Goal: Transaction & Acquisition: Purchase product/service

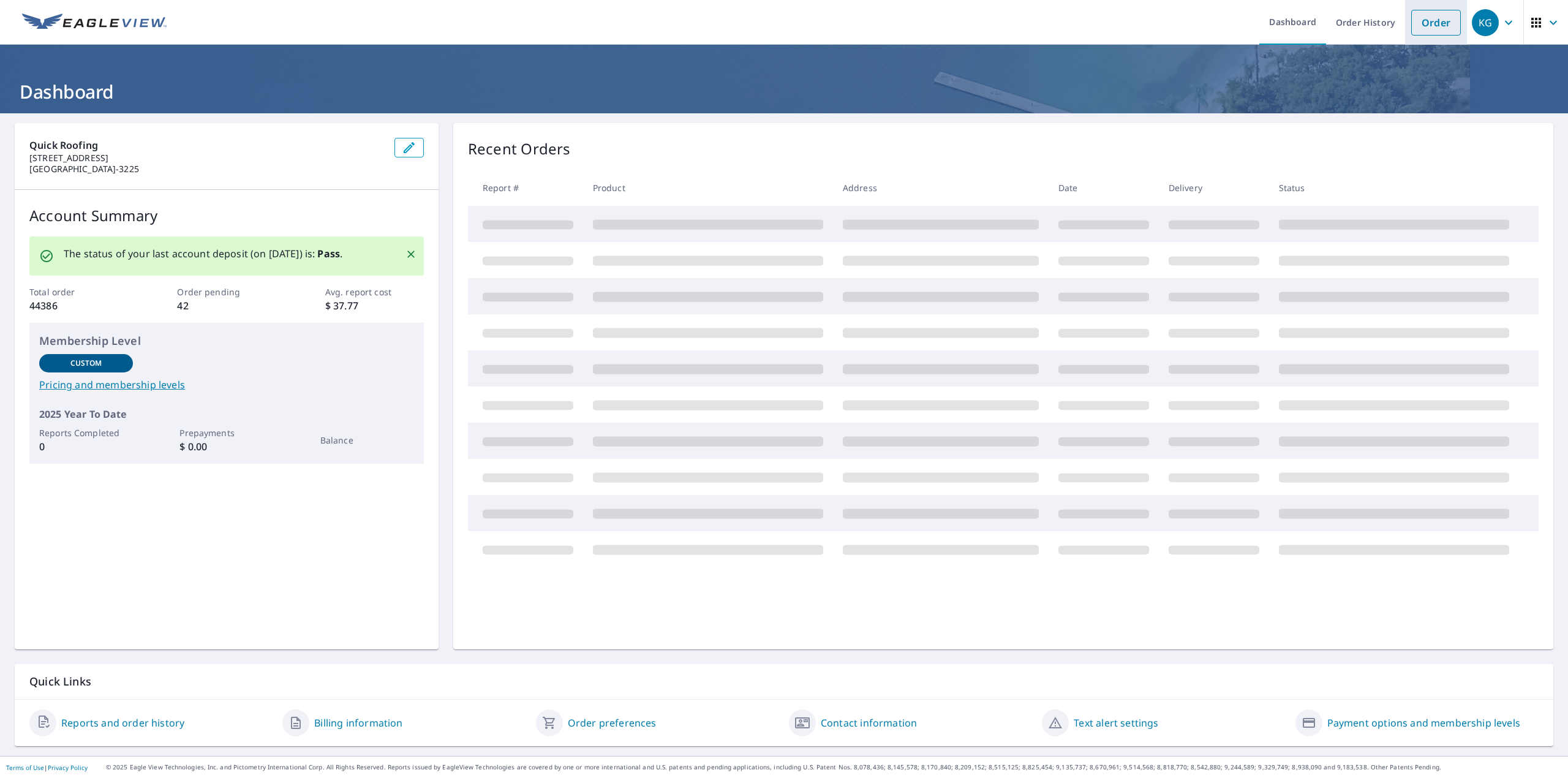
click at [1433, 25] on link "Order" at bounding box center [1435, 22] width 50 height 25
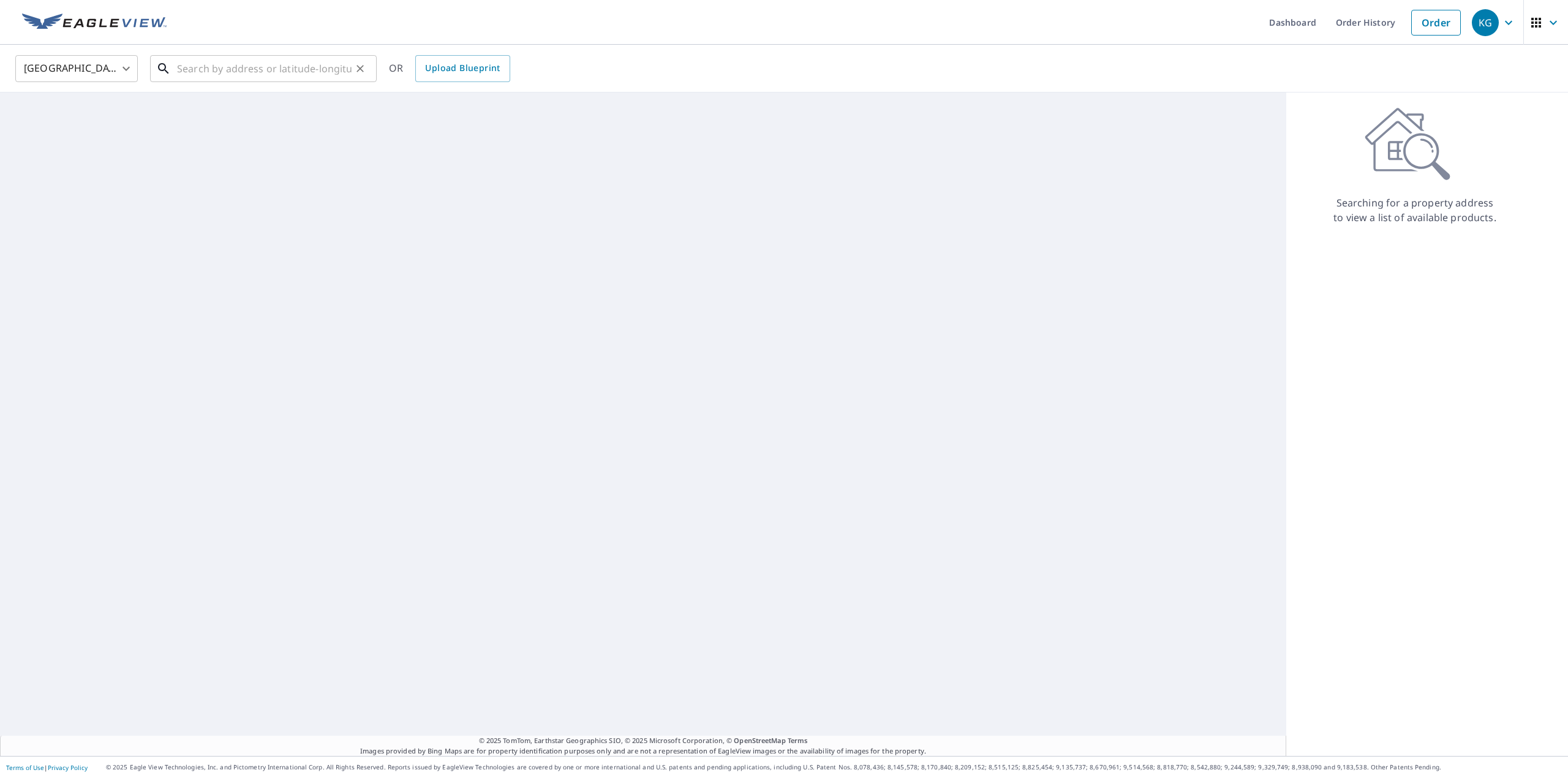
click at [209, 71] on input "text" at bounding box center [264, 68] width 174 height 35
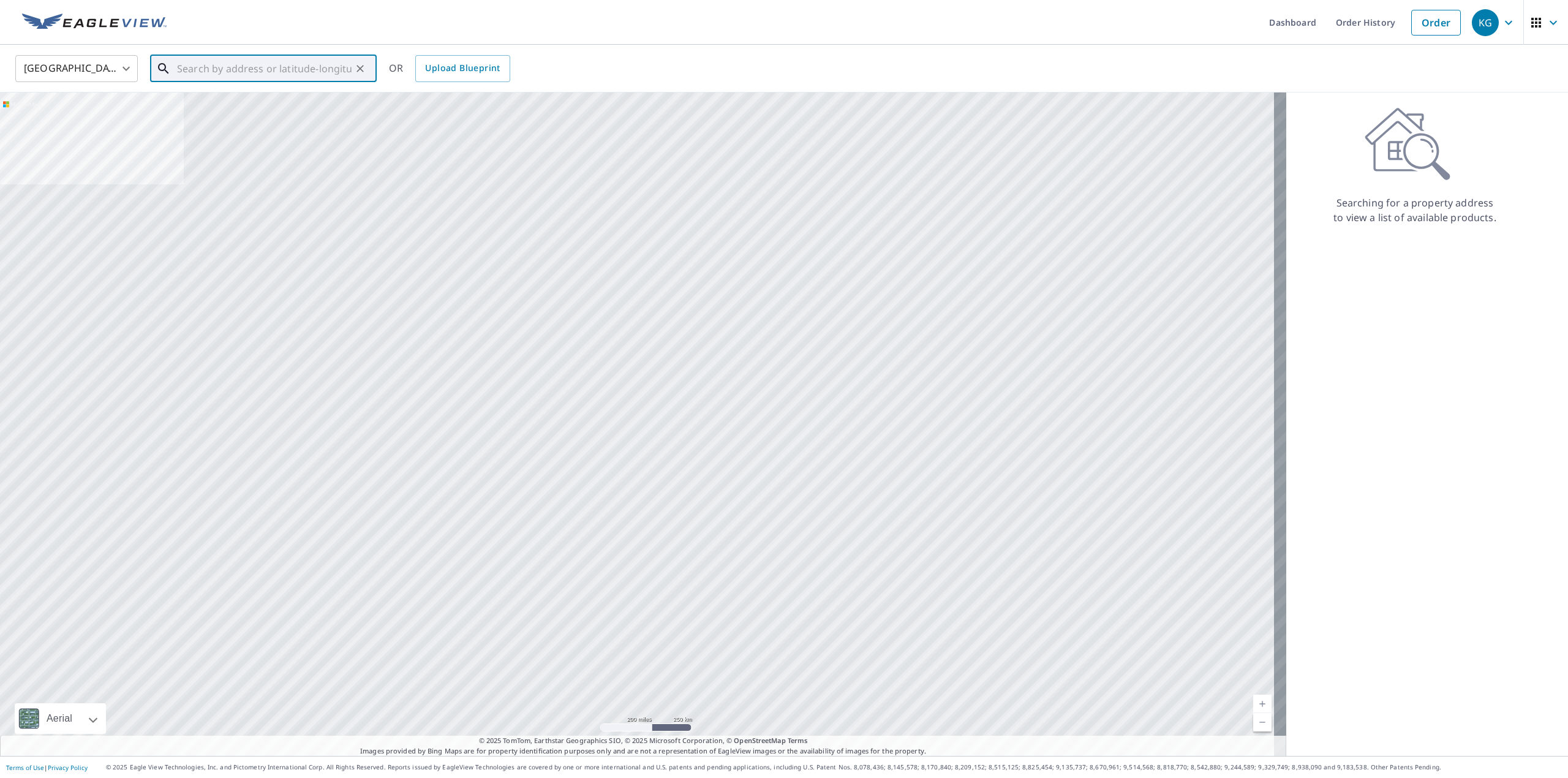
paste input "[STREET_ADDRESS]"
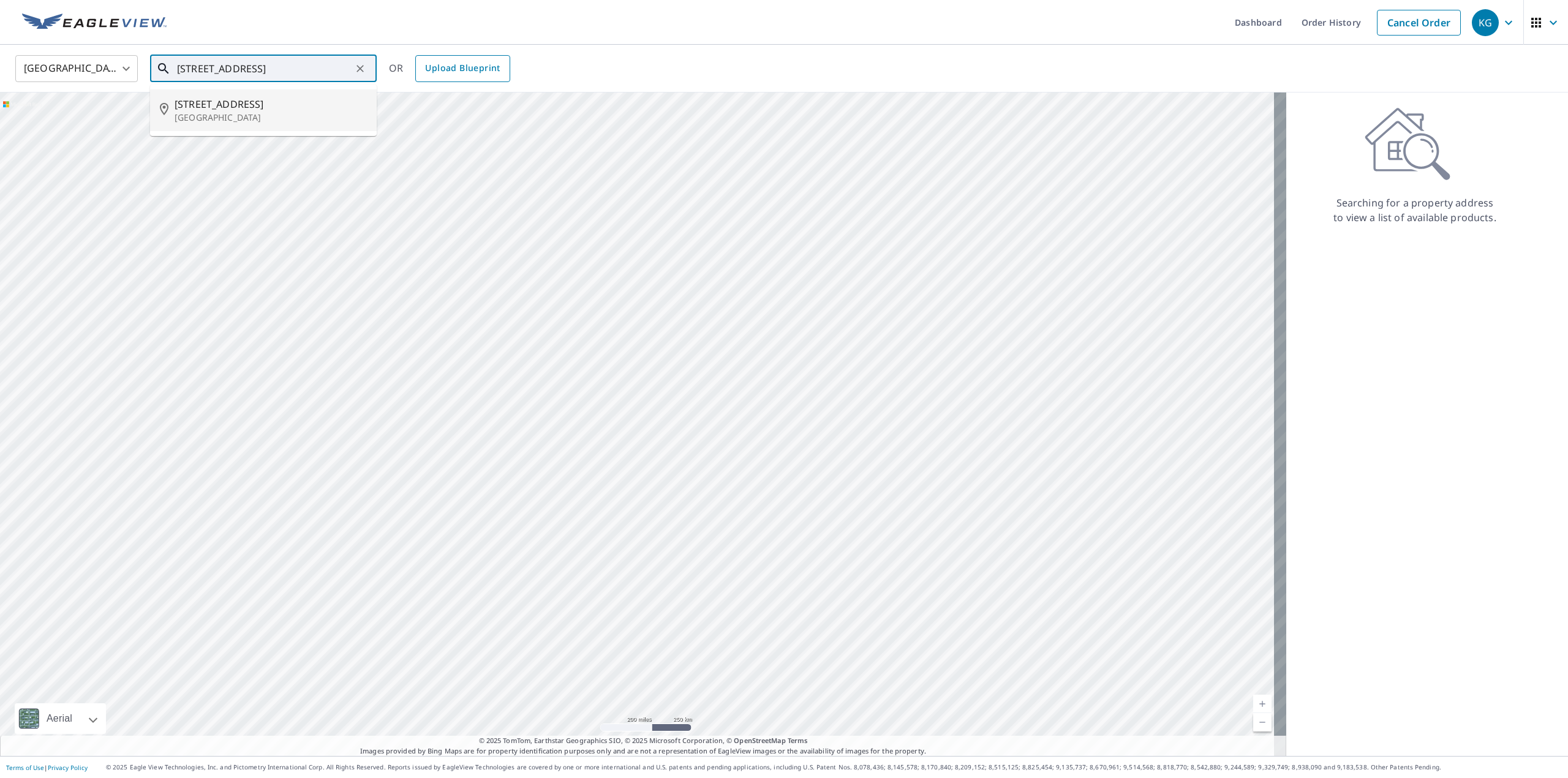
type input "[STREET_ADDRESS]"
click at [432, 62] on span "Upload Blueprint" at bounding box center [462, 68] width 75 height 15
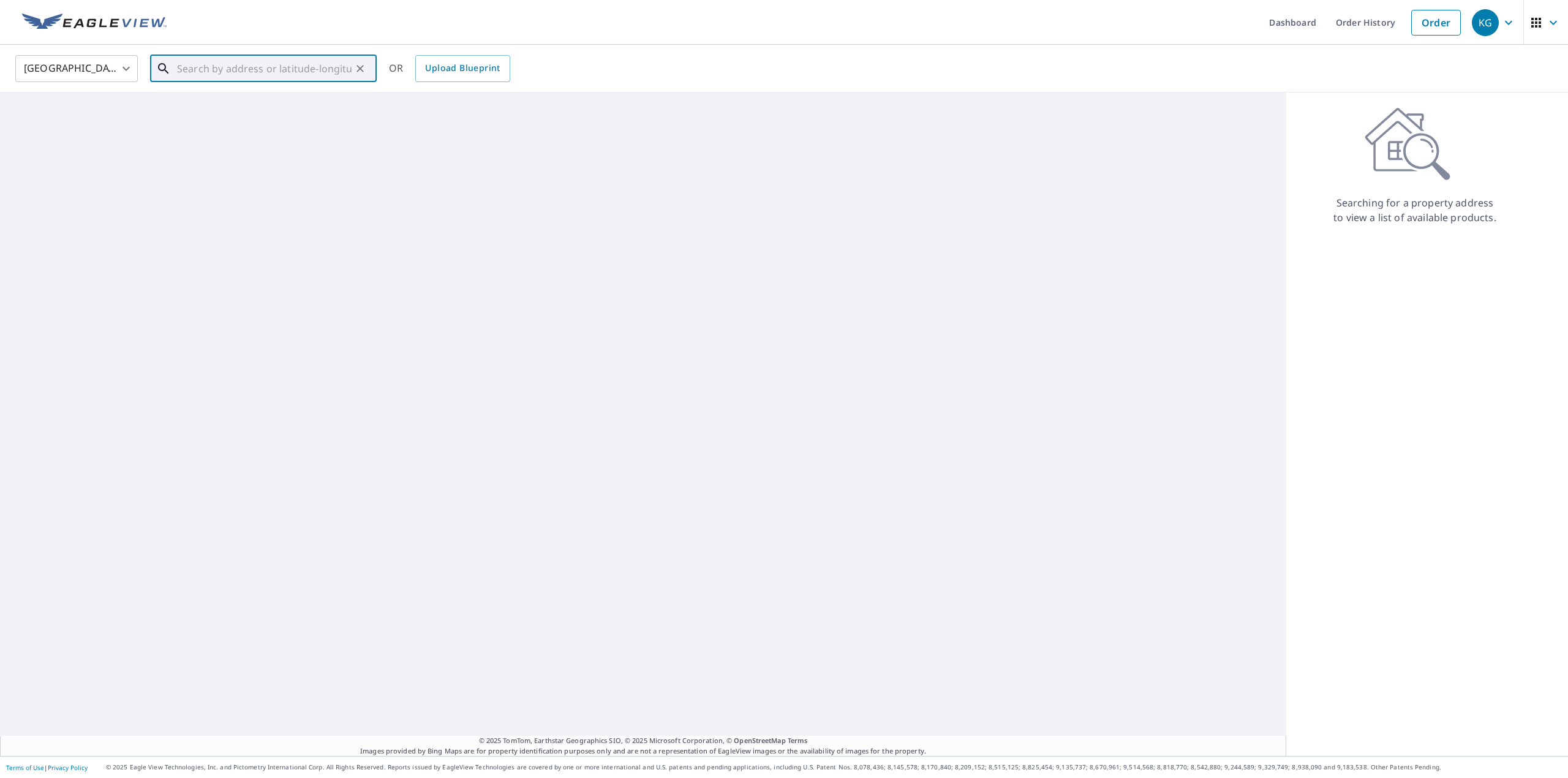
click at [322, 66] on input "text" at bounding box center [264, 68] width 174 height 35
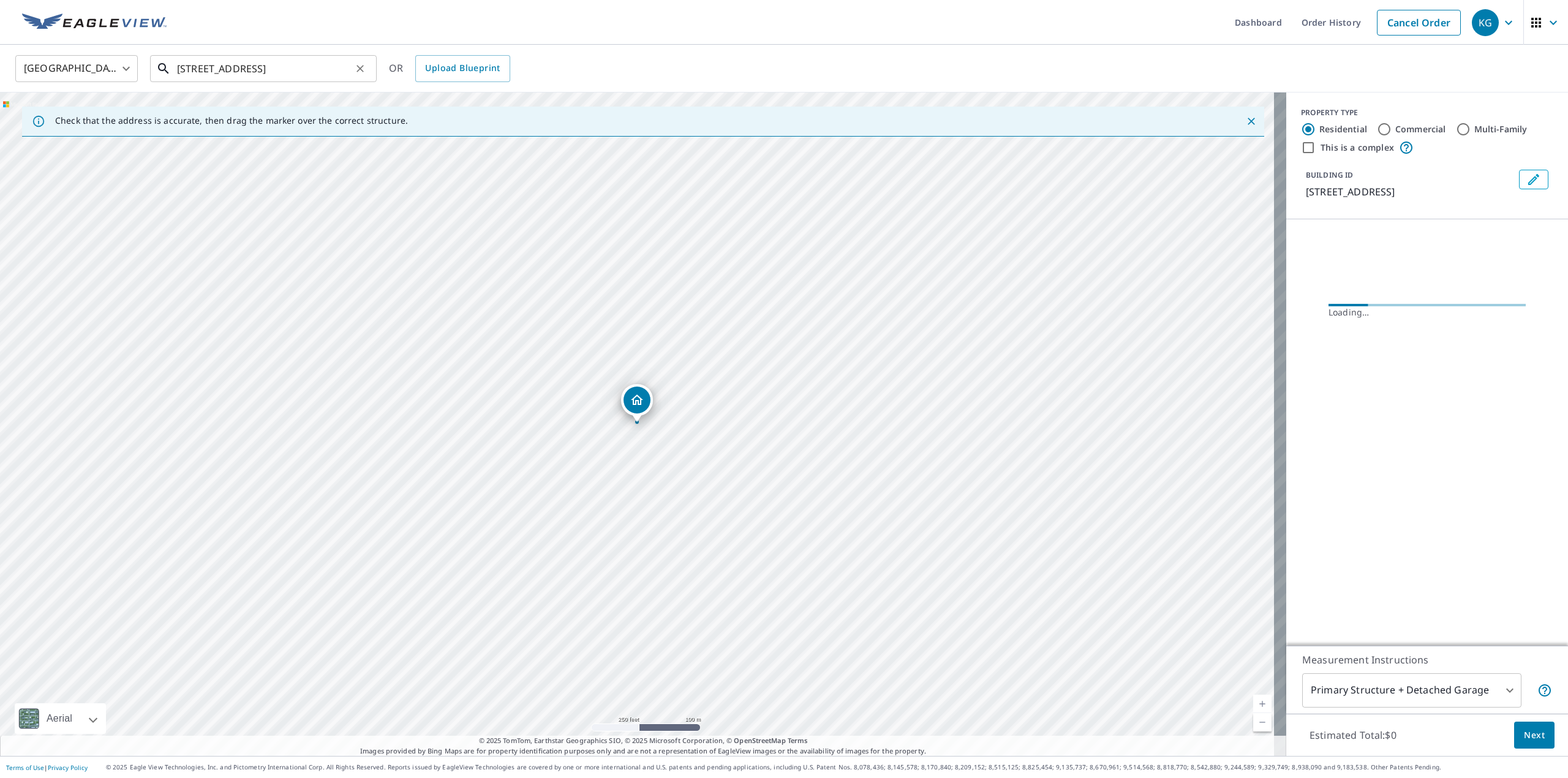
click at [262, 70] on input "[STREET_ADDRESS]" at bounding box center [264, 68] width 174 height 35
click at [222, 106] on span "[STREET_ADDRESS]" at bounding box center [270, 104] width 192 height 15
type input "[STREET_ADDRESS][PERSON_NAME]"
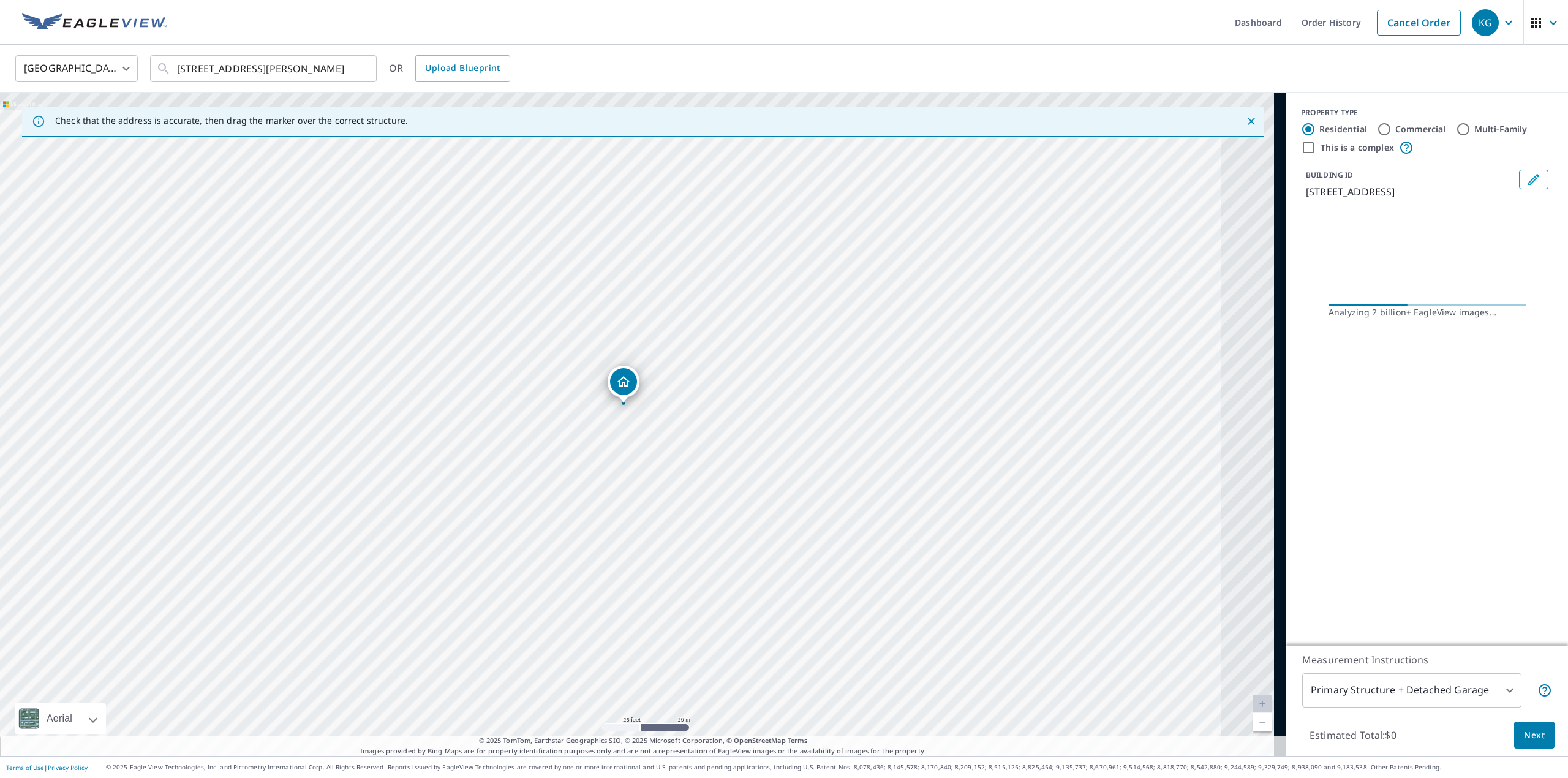
drag, startPoint x: 654, startPoint y: 492, endPoint x: 567, endPoint y: 540, distance: 99.4
click at [567, 540] on div "[STREET_ADDRESS][PERSON_NAME]" at bounding box center [643, 424] width 1286 height 664
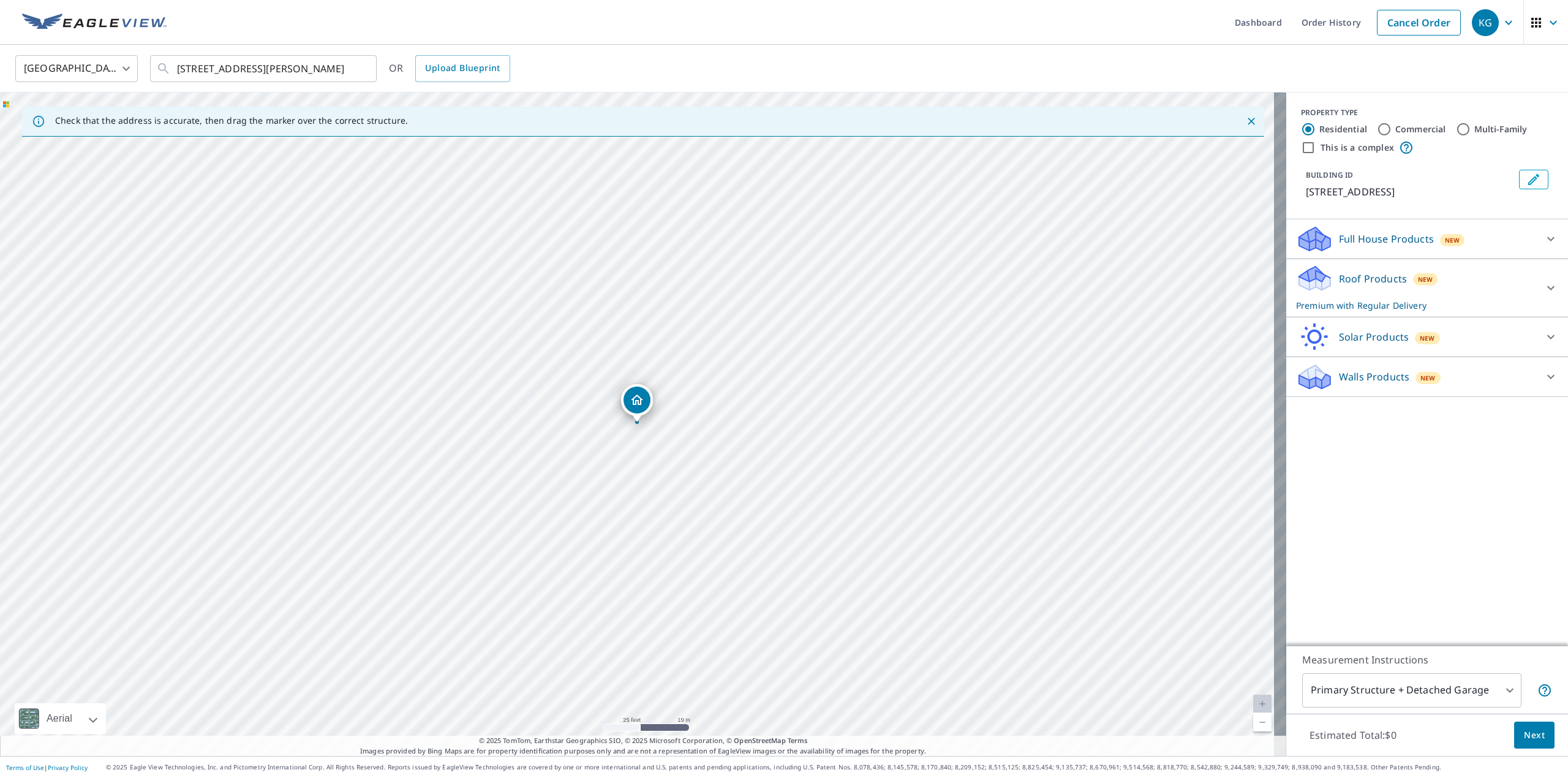
click at [1528, 736] on span "Next" at bounding box center [1534, 735] width 21 height 15
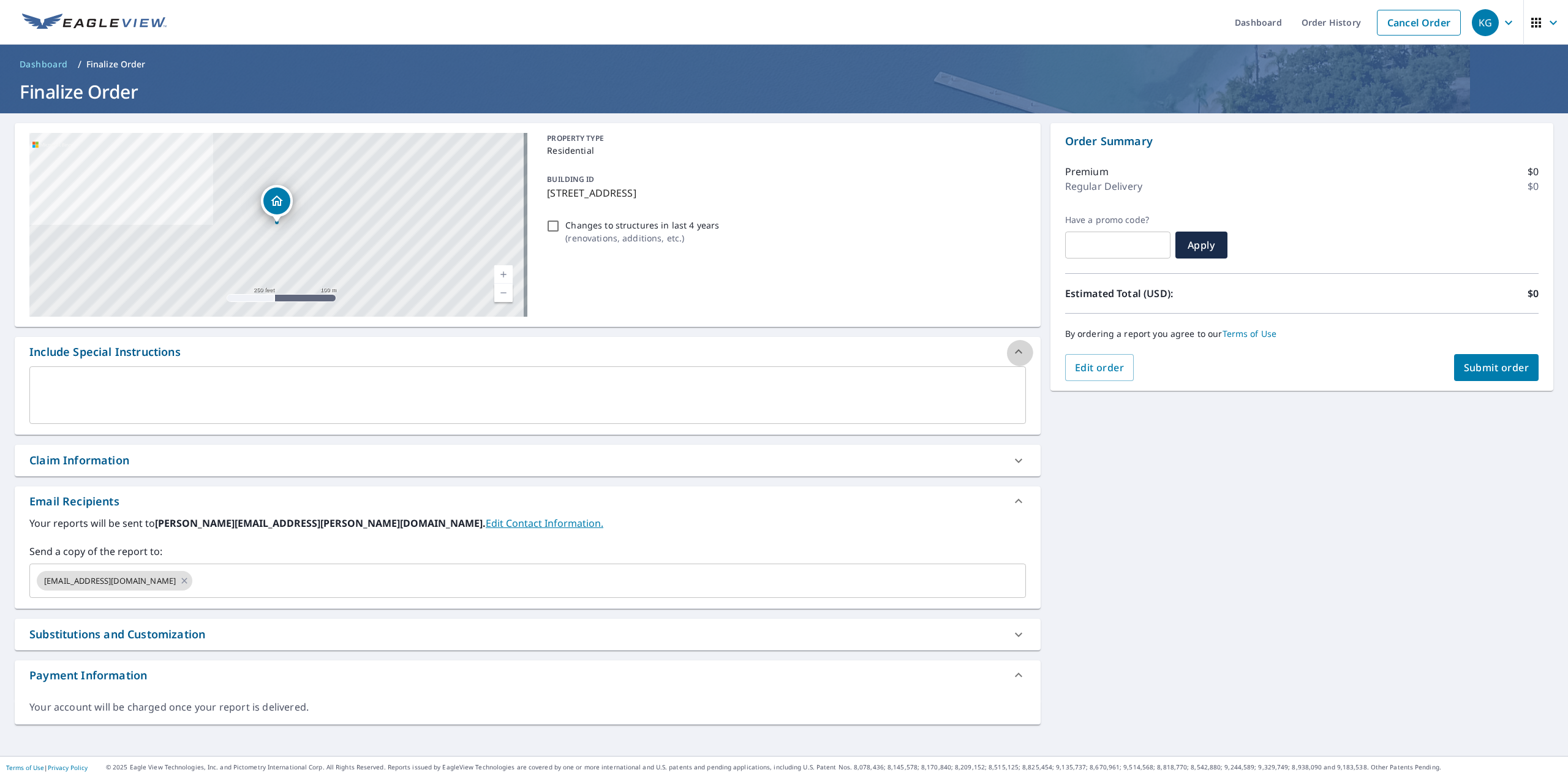
click at [1011, 348] on icon at bounding box center [1018, 352] width 15 height 15
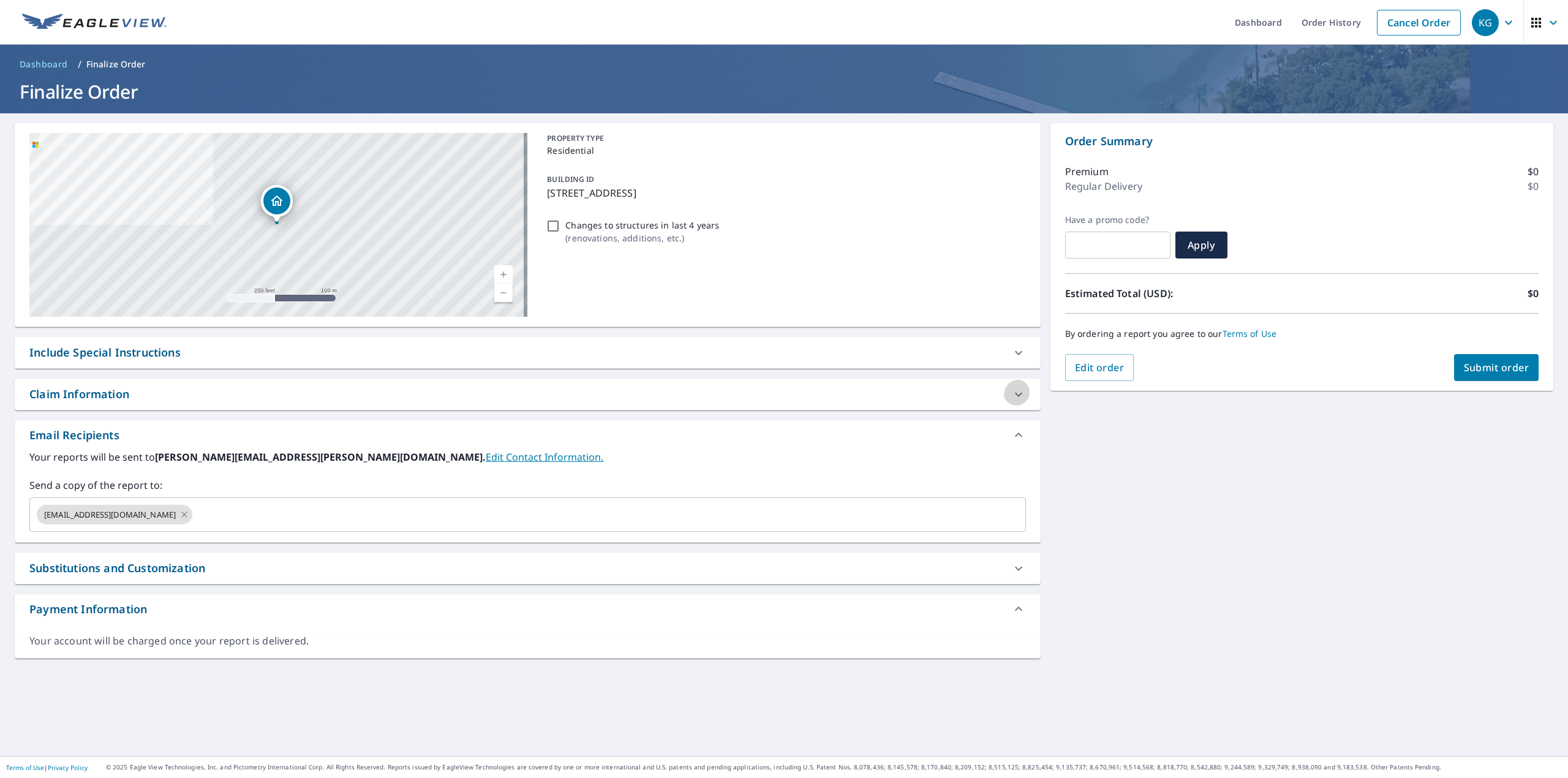
click at [1015, 393] on icon at bounding box center [1018, 394] width 15 height 15
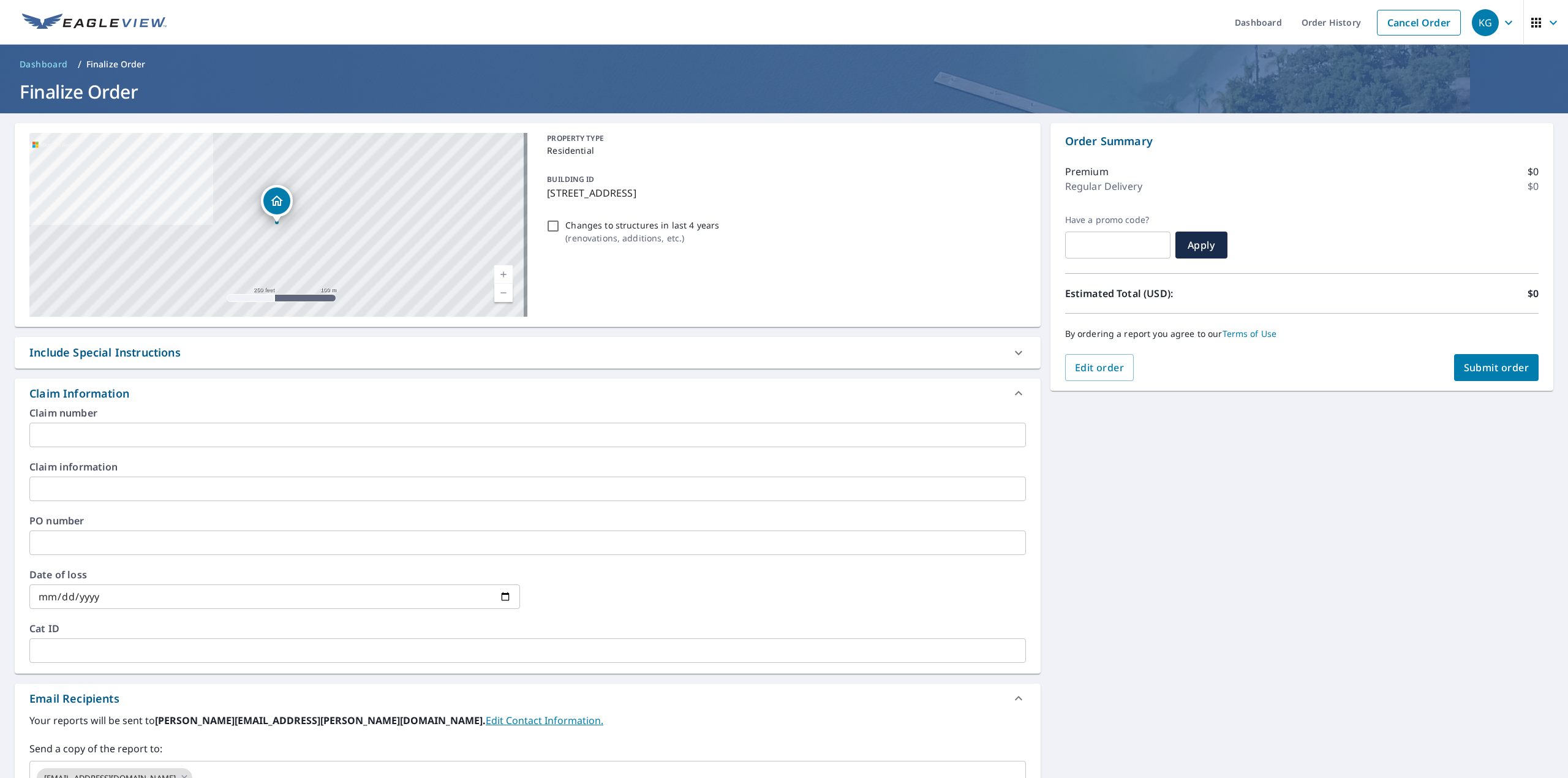
click at [214, 426] on input "text" at bounding box center [527, 434] width 996 height 24
click at [84, 430] on input "text" at bounding box center [527, 434] width 996 height 24
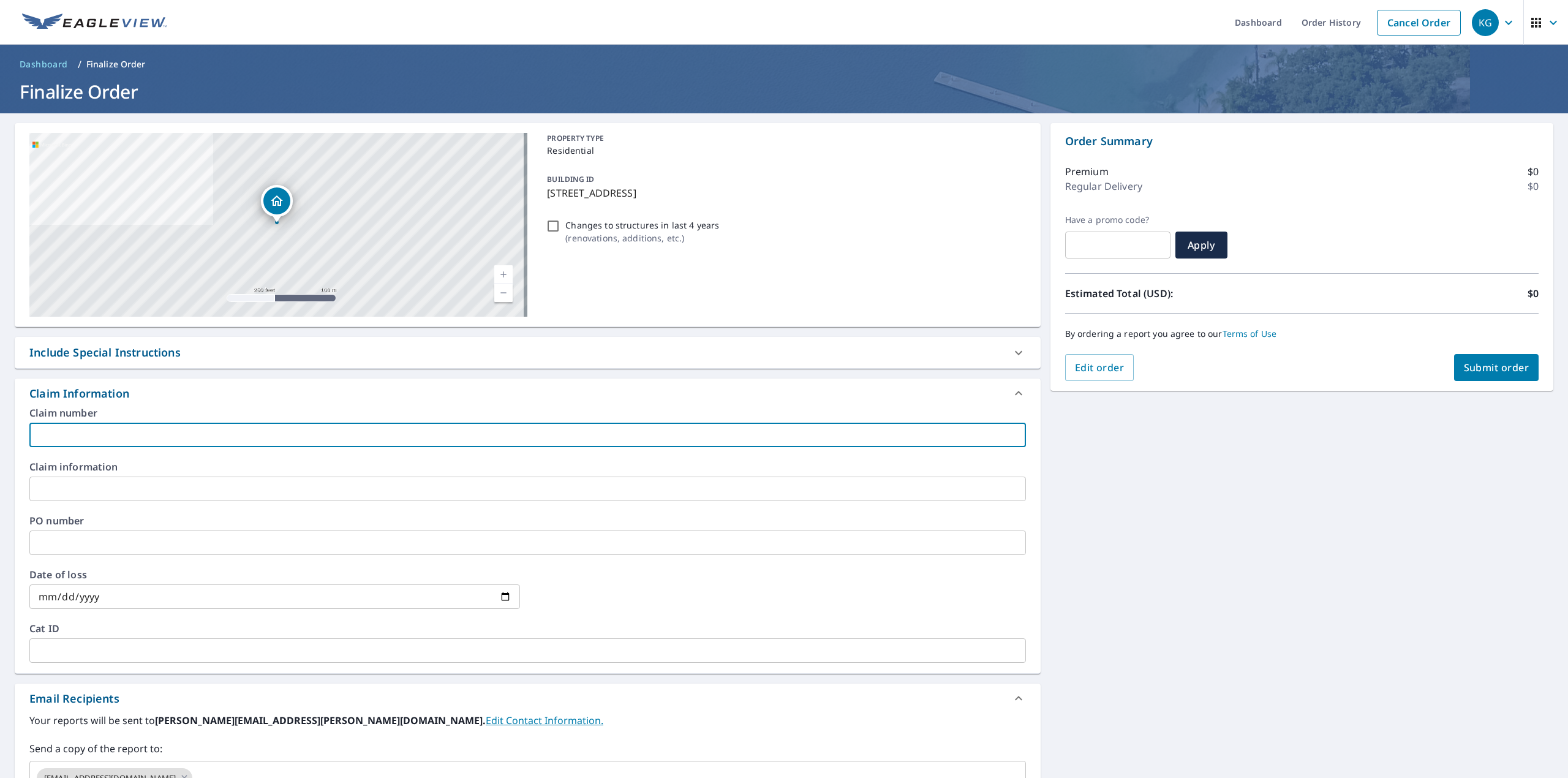
paste input "[PERSON_NAME]"
click at [65, 428] on input "[PERSON_NAME]- SC" at bounding box center [527, 434] width 996 height 24
type input "[PERSON_NAME]- SC"
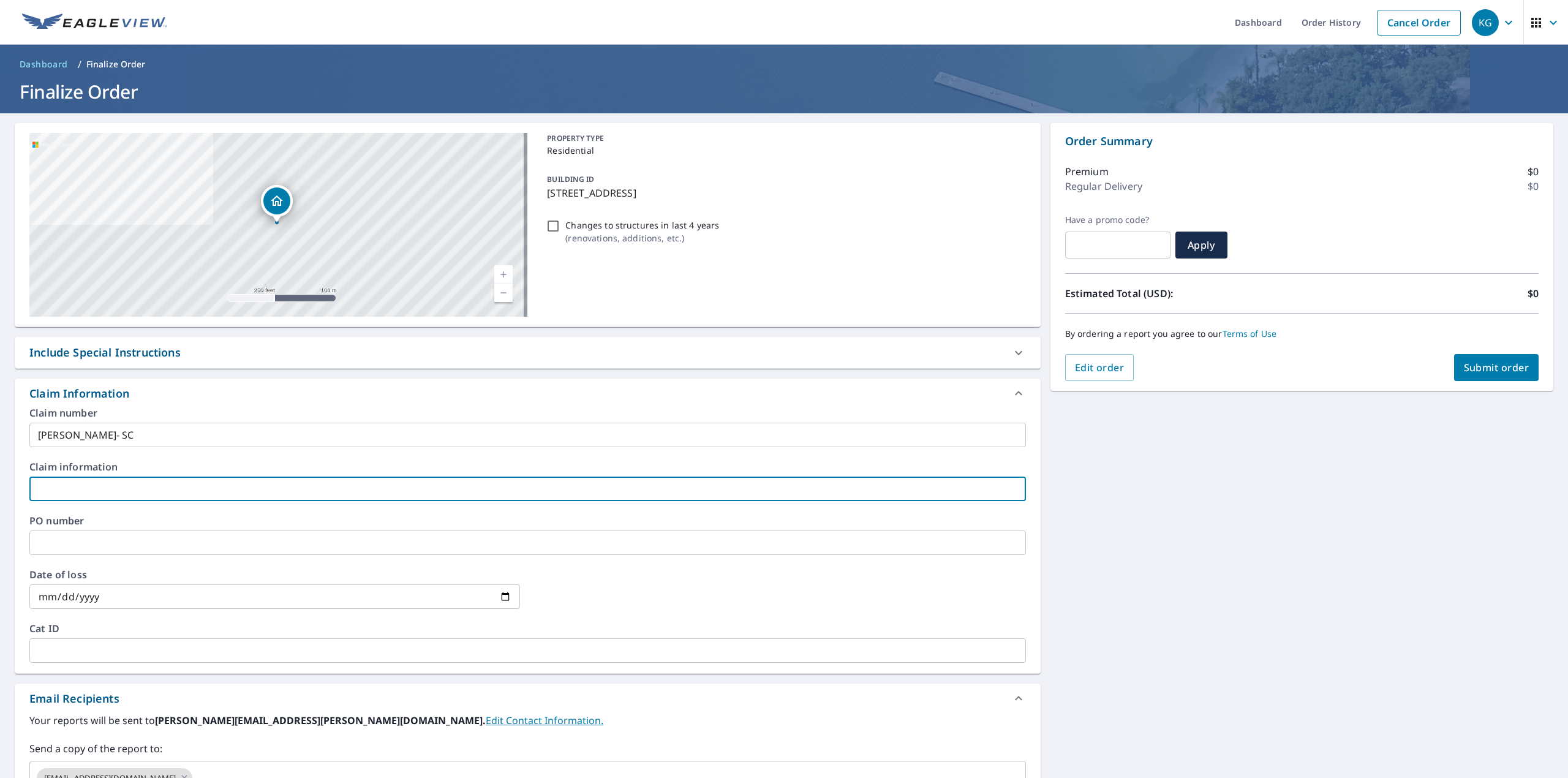
click at [62, 477] on input "text" at bounding box center [527, 489] width 996 height 24
paste input "[PERSON_NAME]- SC"
type input "[PERSON_NAME]- SC"
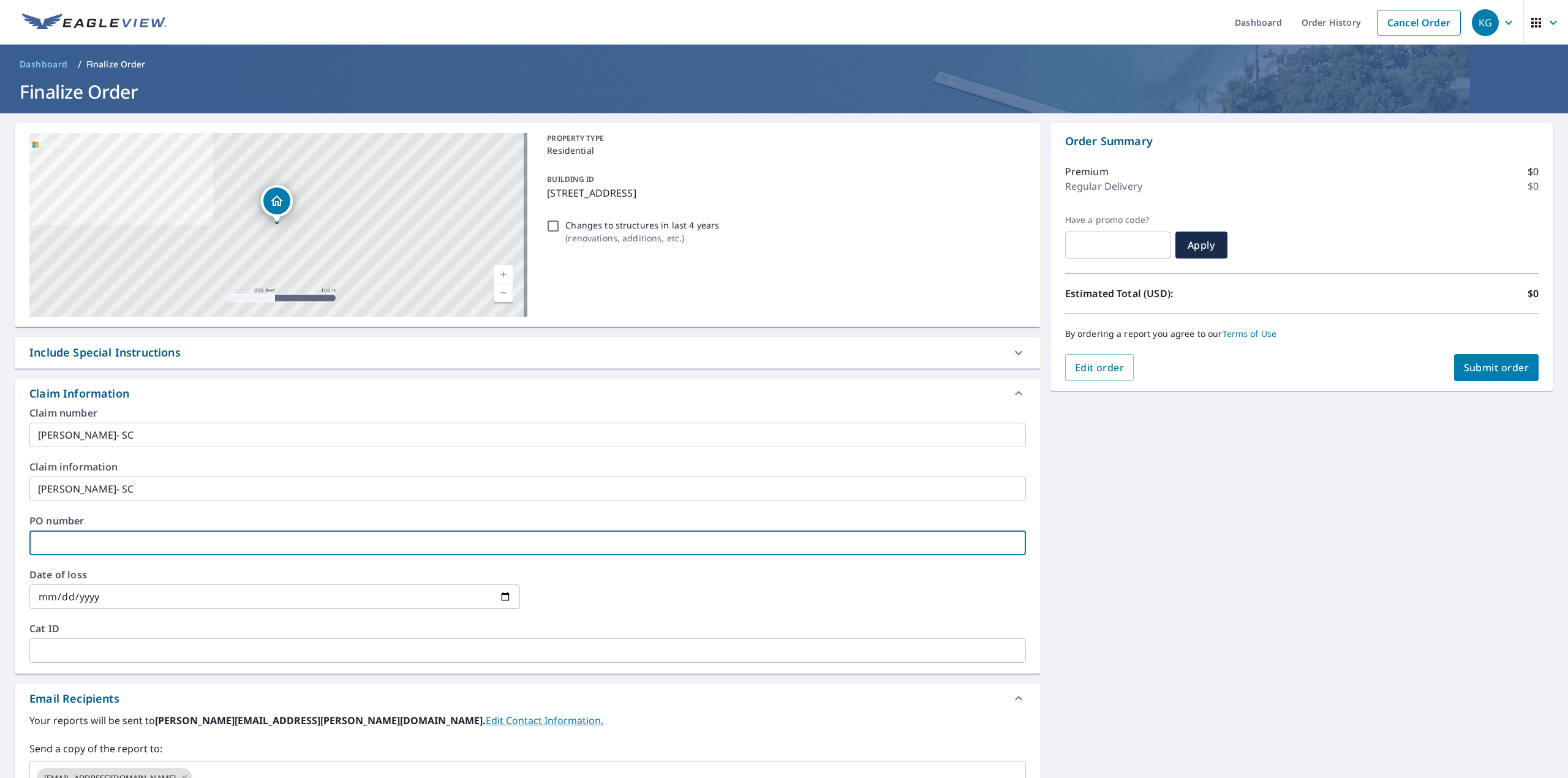
click at [57, 531] on input "text" at bounding box center [527, 543] width 996 height 24
paste input "[PERSON_NAME]- SC"
type input "[PERSON_NAME]- SC"
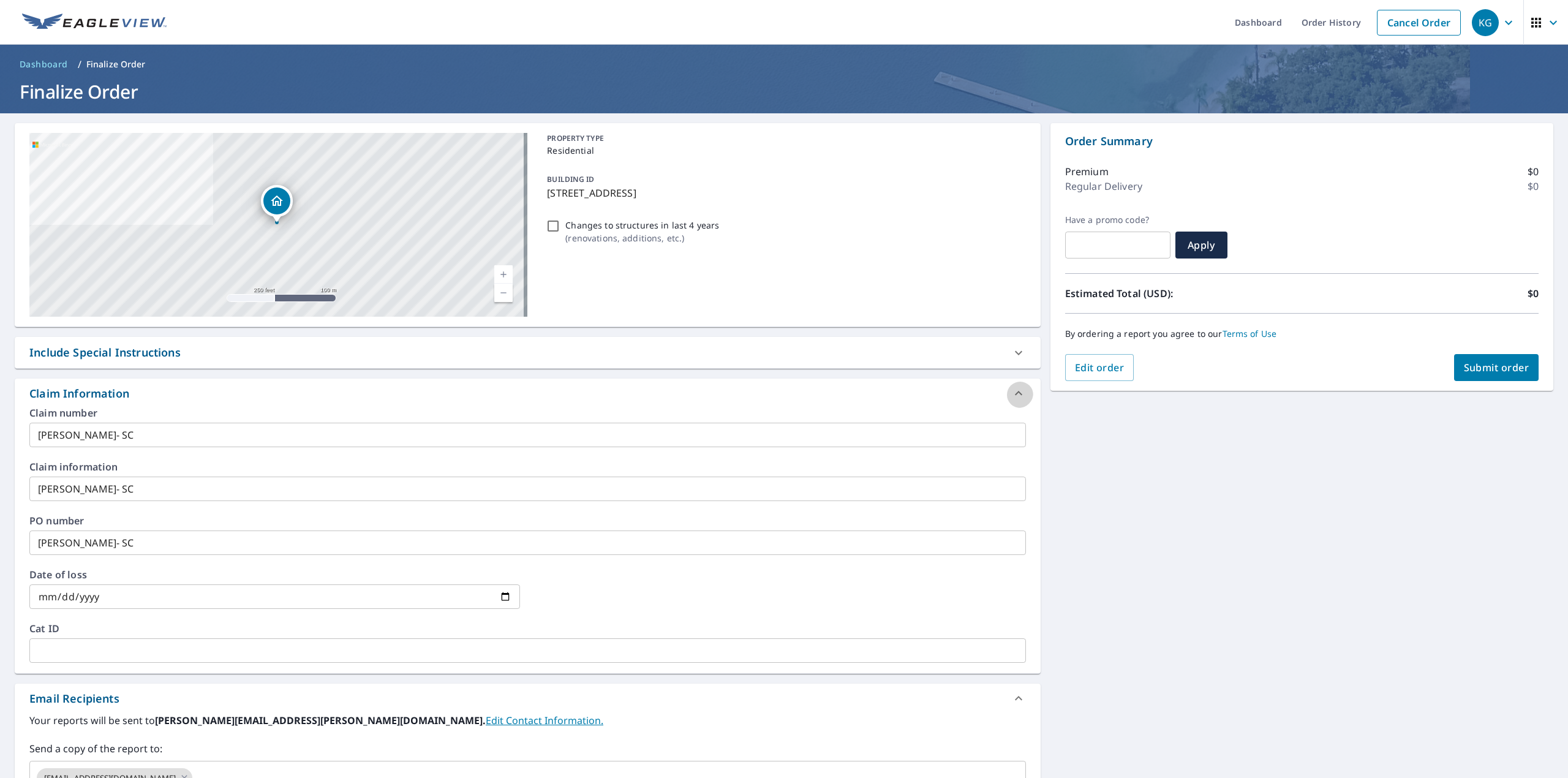
click at [1013, 390] on icon at bounding box center [1018, 393] width 15 height 15
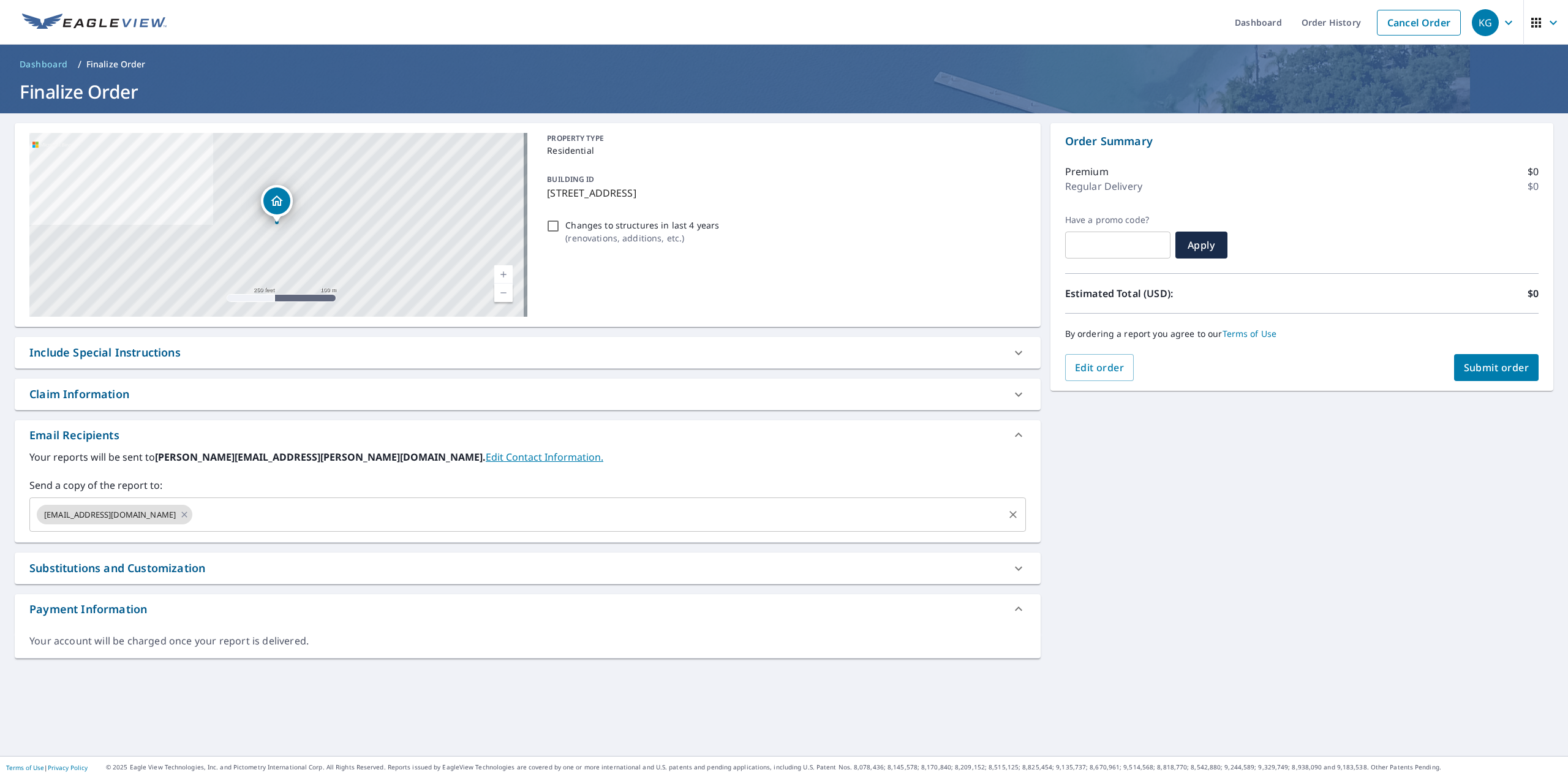
click at [198, 511] on input "text" at bounding box center [597, 514] width 807 height 23
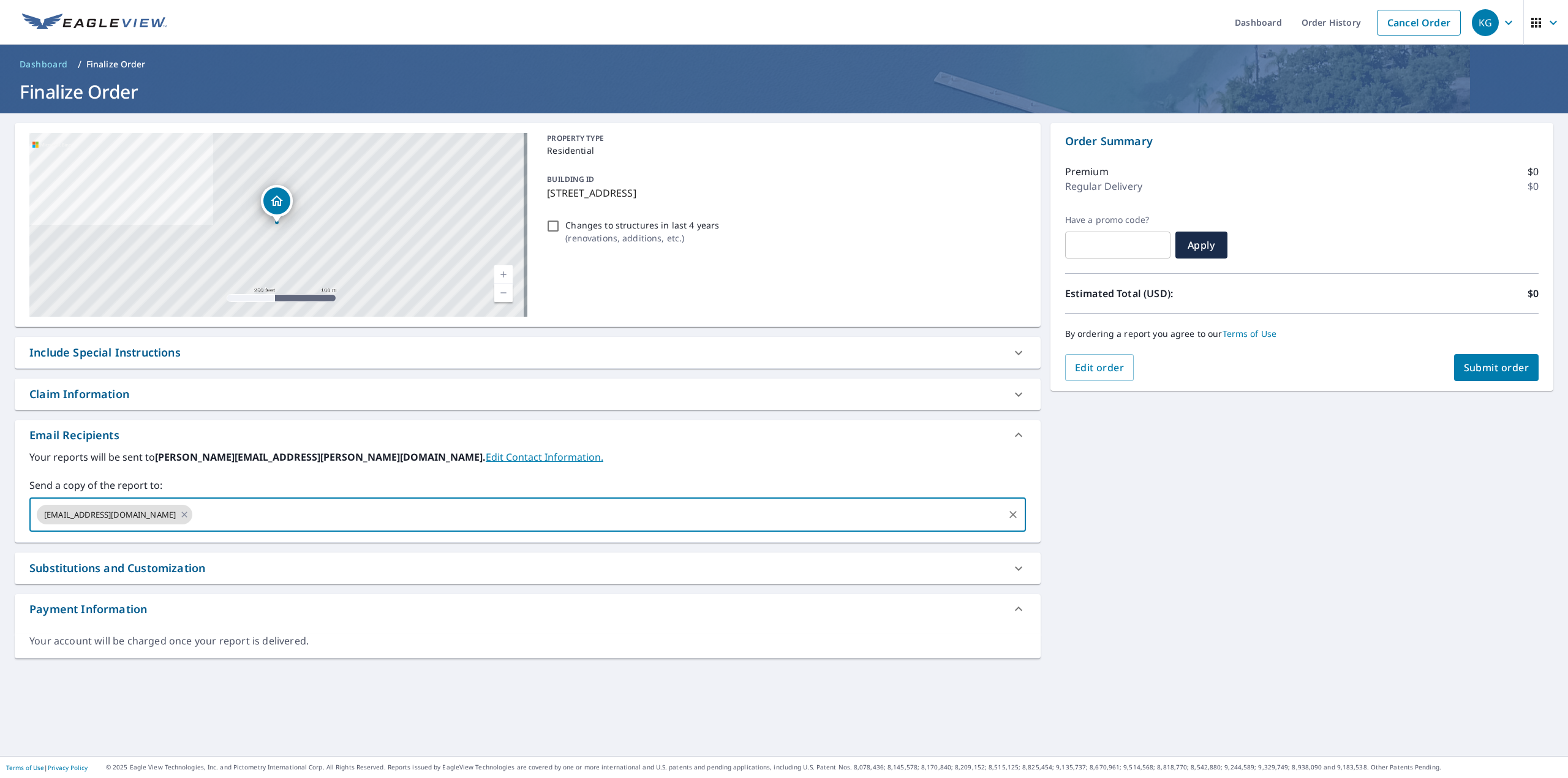
paste input "[PERSON_NAME][EMAIL_ADDRESS][DOMAIN_NAME]"
type input "[PERSON_NAME][EMAIL_ADDRESS][DOMAIN_NAME]"
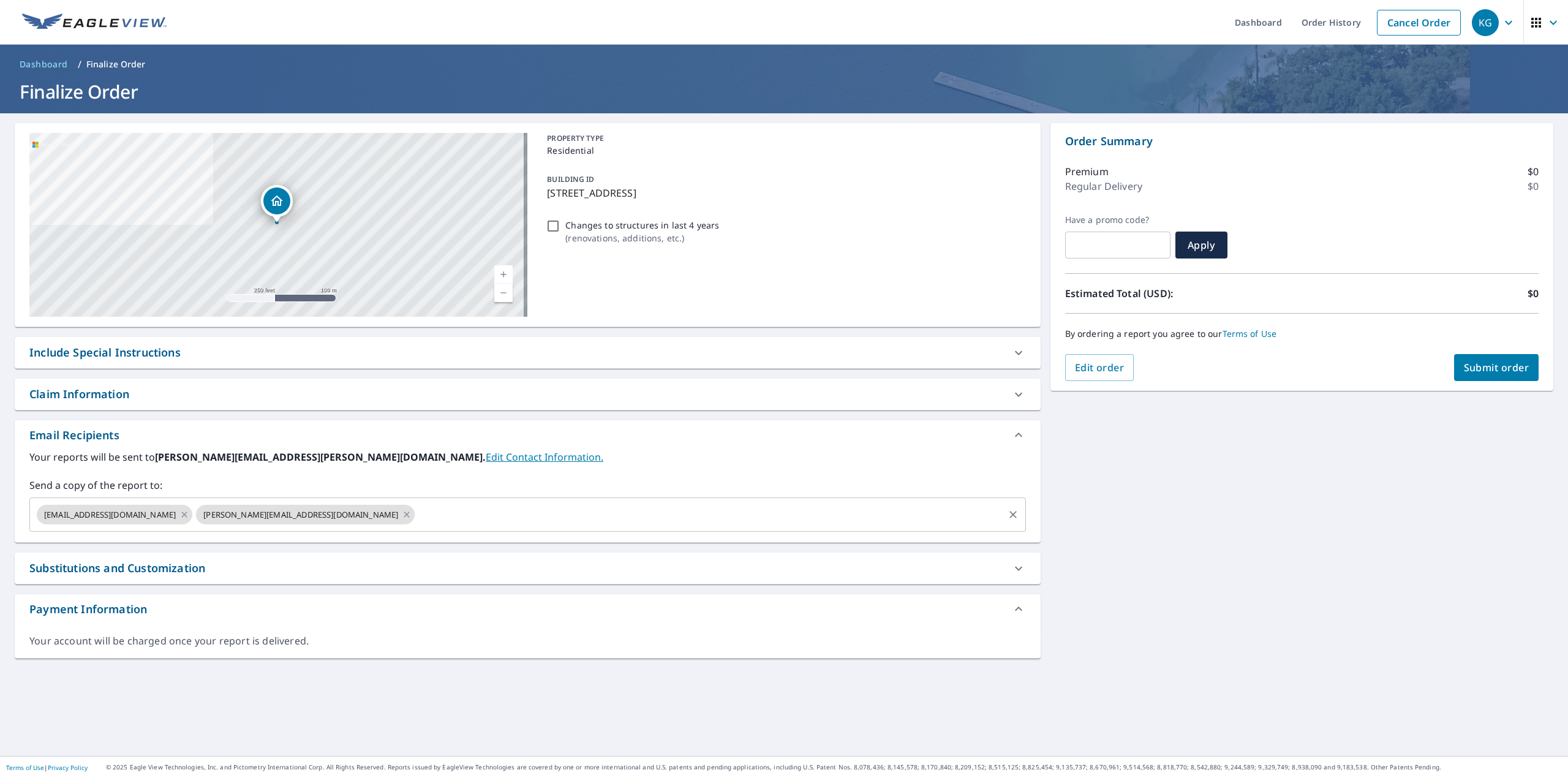
click at [417, 516] on input "text" at bounding box center [709, 514] width 585 height 23
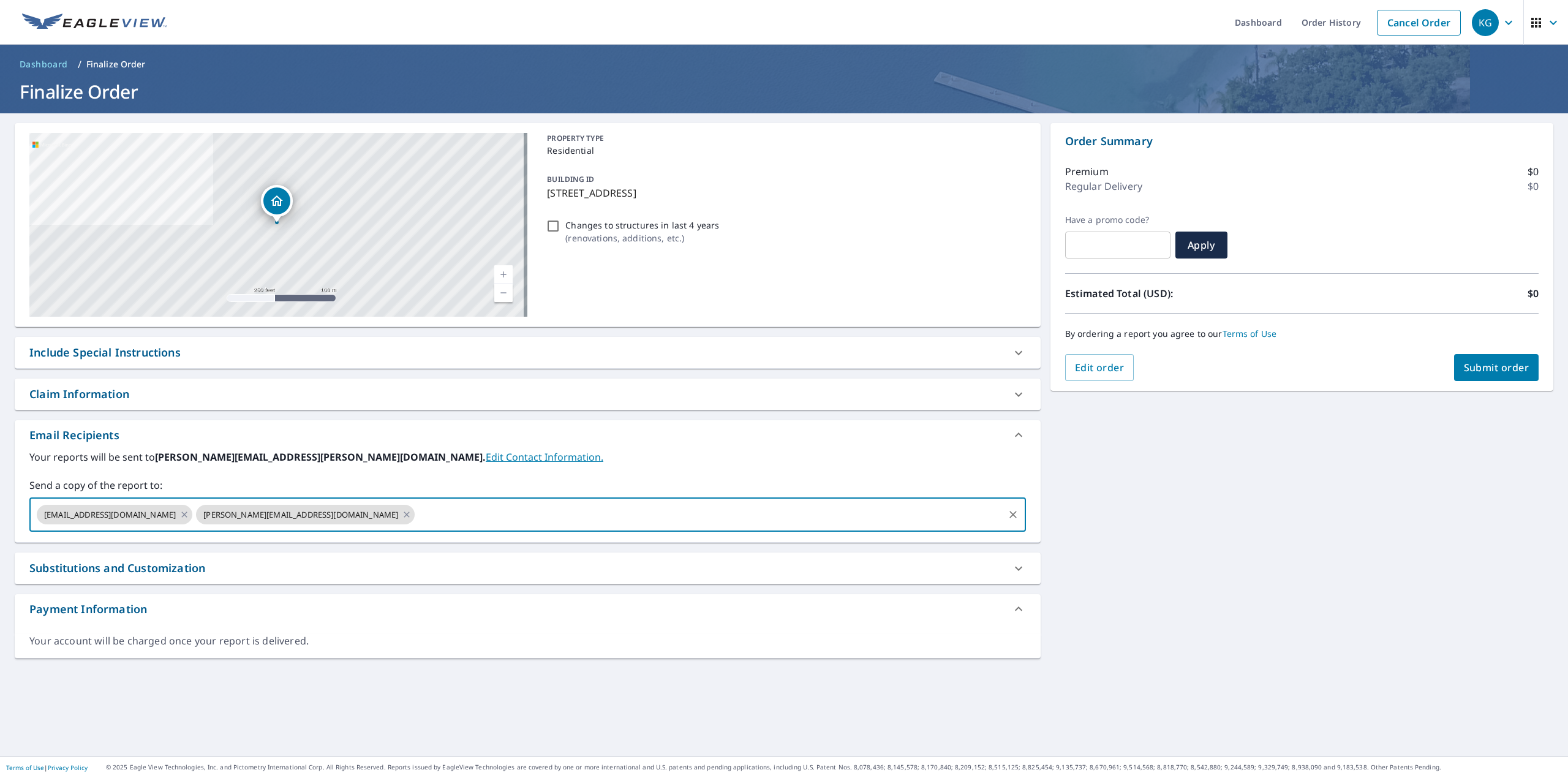
paste input "[PERSON_NAME][EMAIL_ADDRESS][DOMAIN_NAME]"
type input "[PERSON_NAME][EMAIL_ADDRESS][DOMAIN_NAME]"
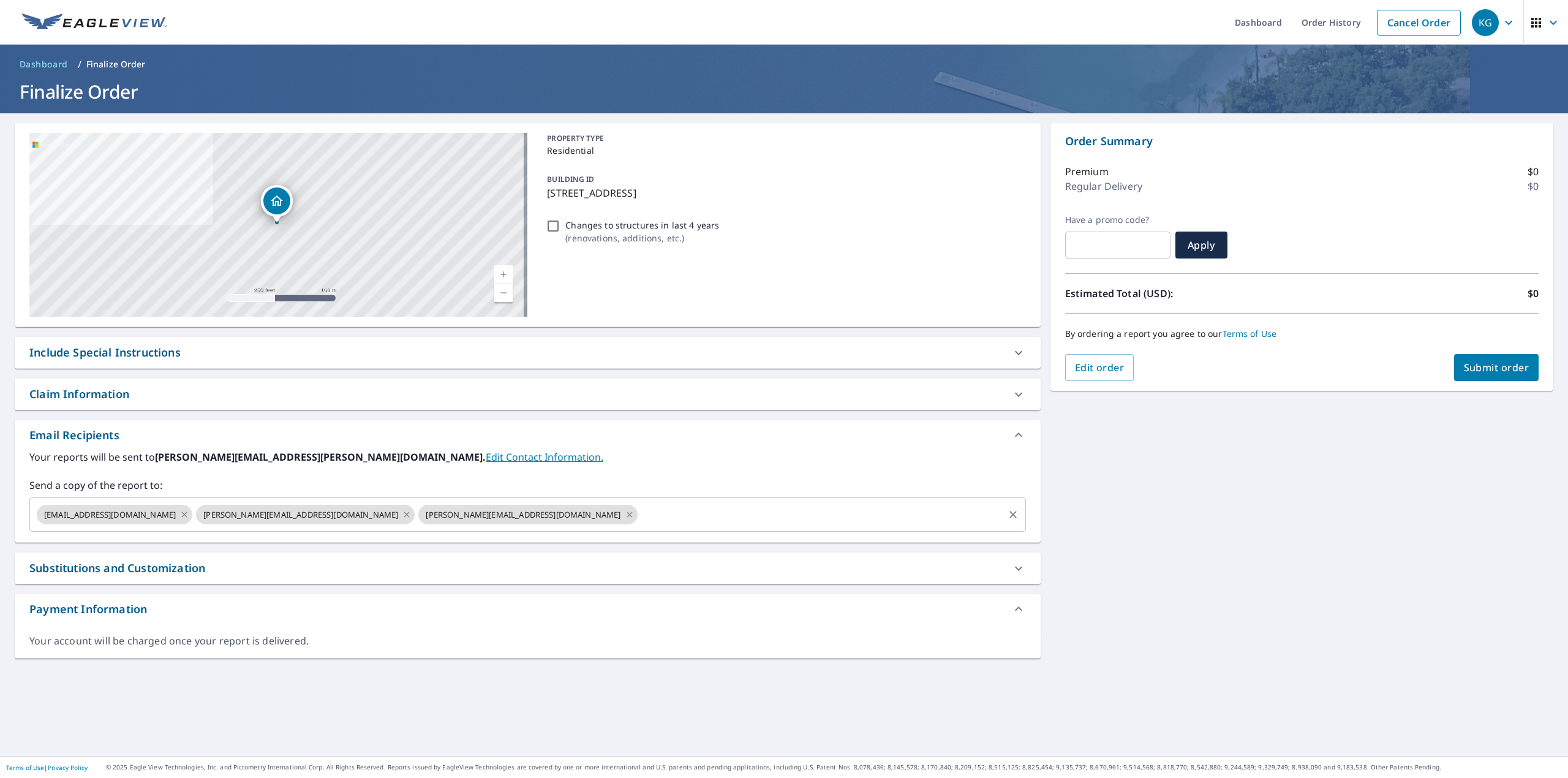
click at [639, 512] on input "text" at bounding box center [820, 514] width 362 height 23
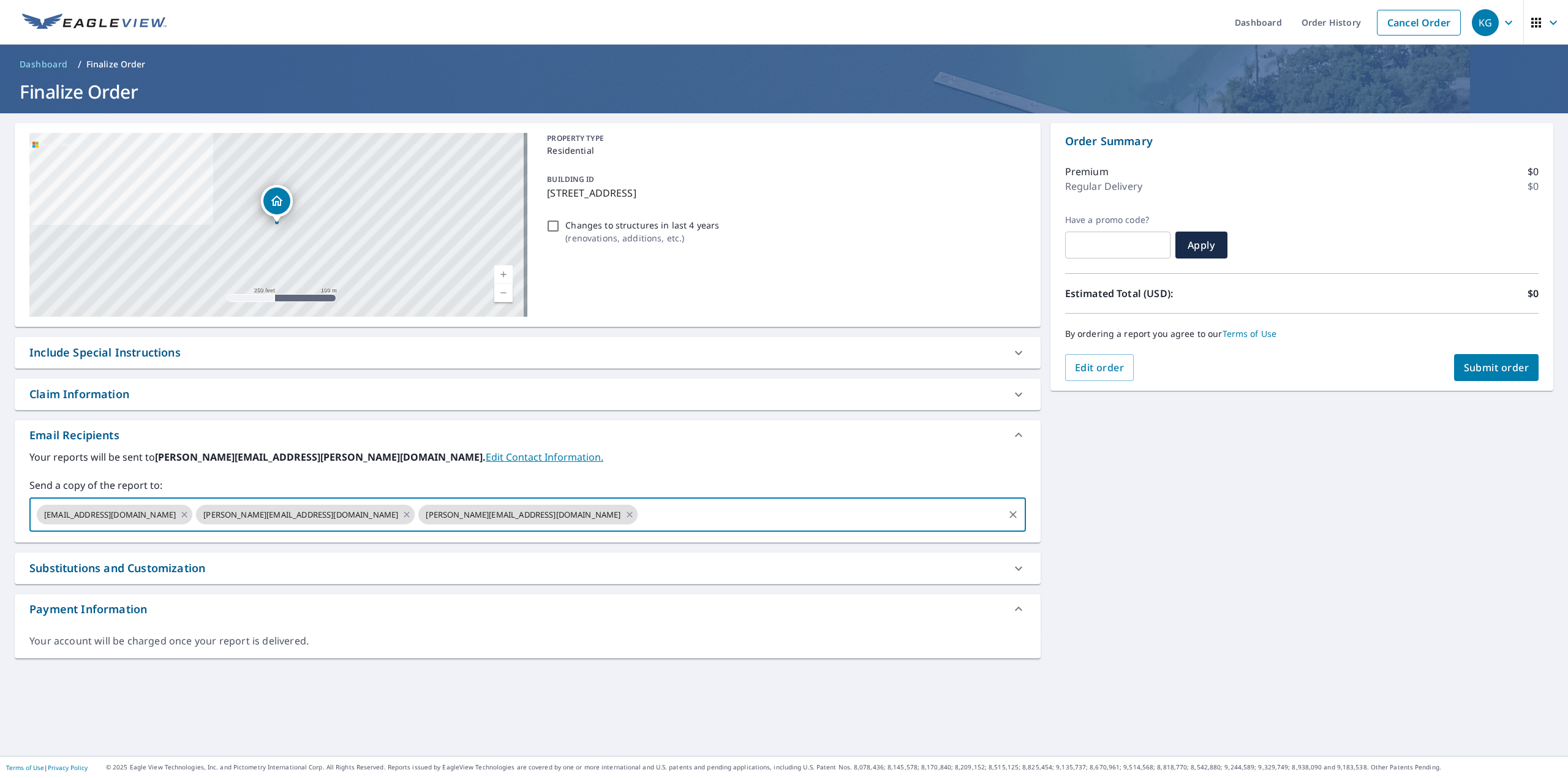
paste input "[PERSON_NAME][EMAIL_ADDRESS][PERSON_NAME][DOMAIN_NAME]"
type input "[PERSON_NAME][EMAIL_ADDRESS][PERSON_NAME][DOMAIN_NAME]"
click at [698, 433] on div "Email Recipients" at bounding box center [516, 435] width 975 height 17
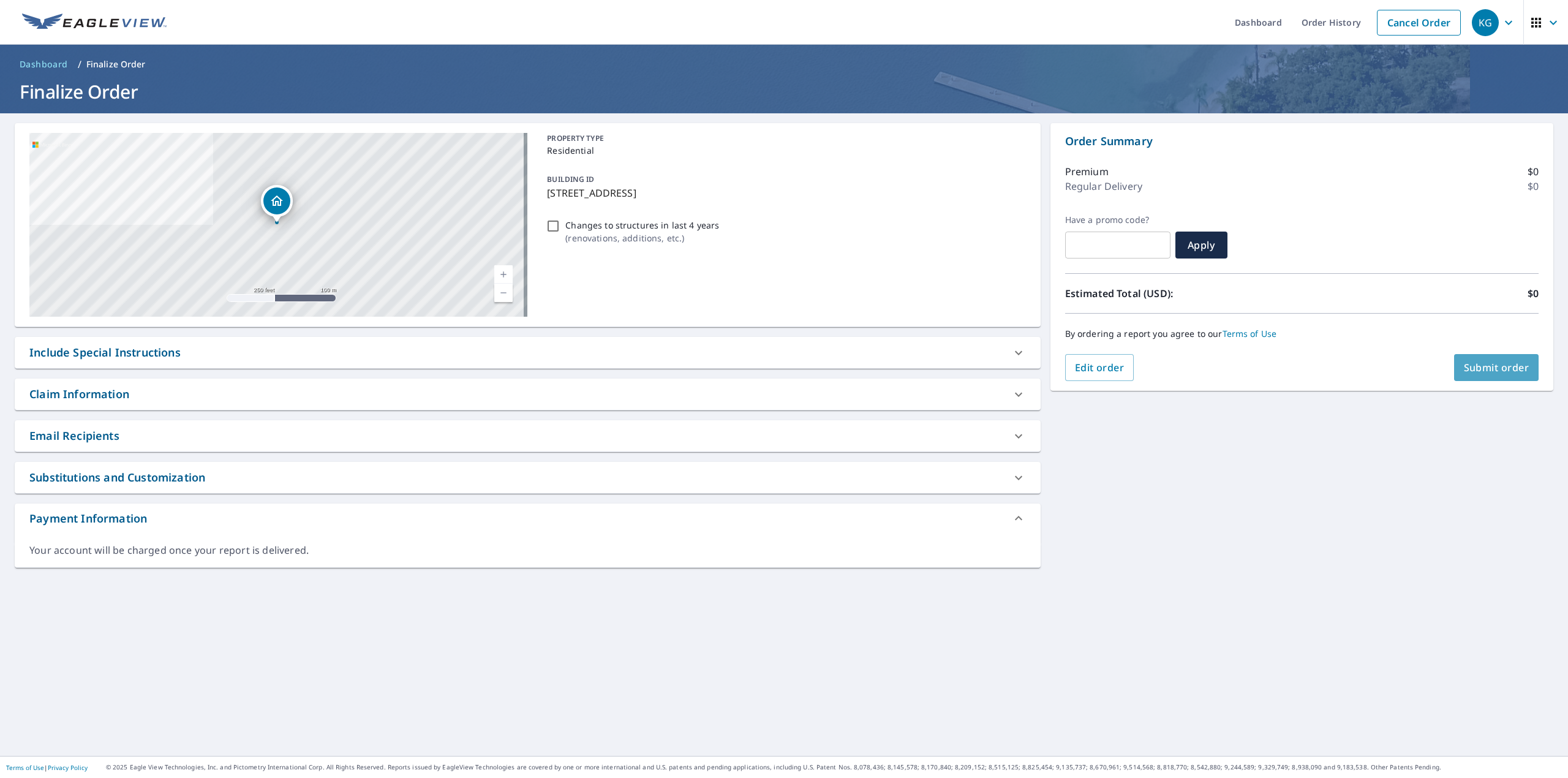
click at [1469, 371] on span "Submit order" at bounding box center [1497, 367] width 66 height 13
